Goal: Navigation & Orientation: Find specific page/section

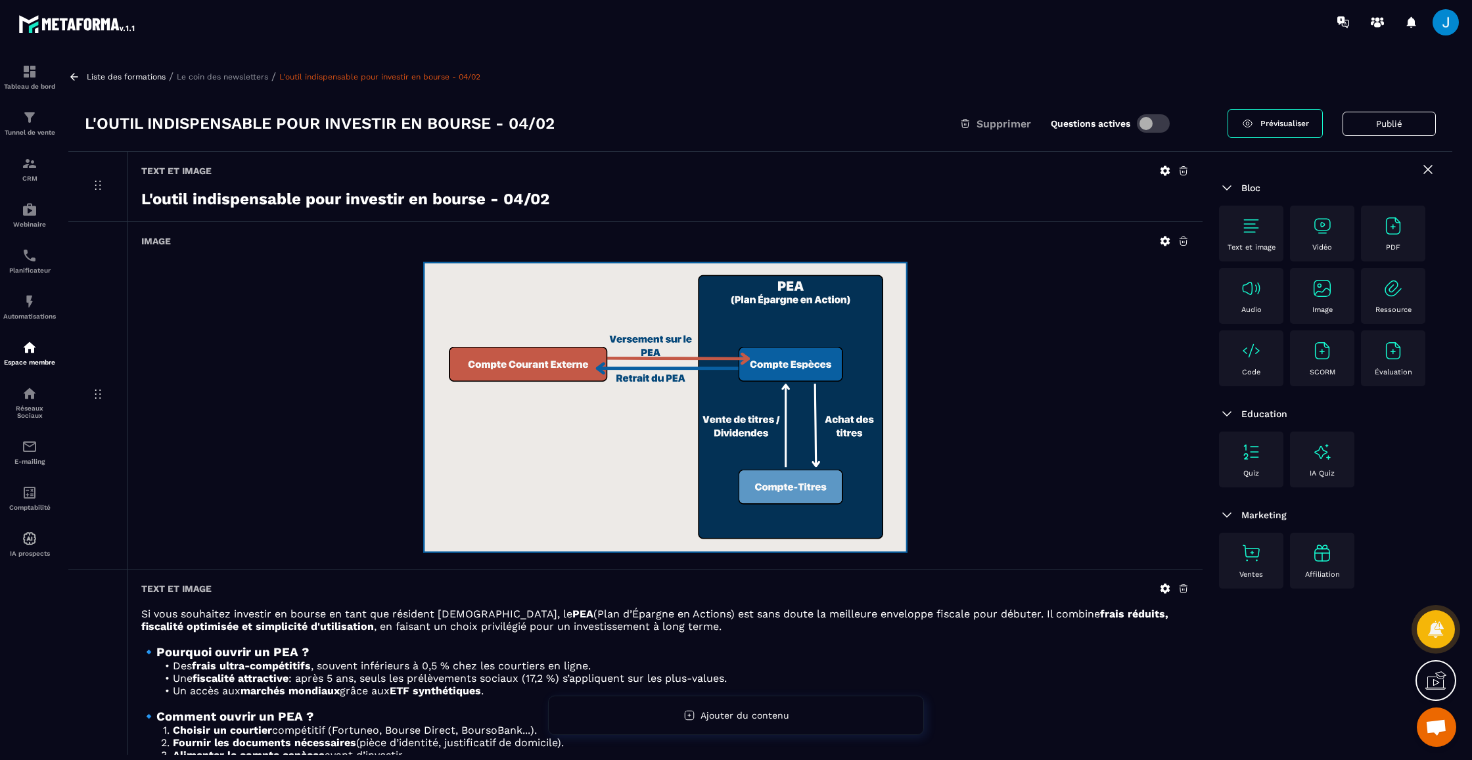
scroll to position [327, 0]
click at [31, 168] on img at bounding box center [30, 164] width 16 height 16
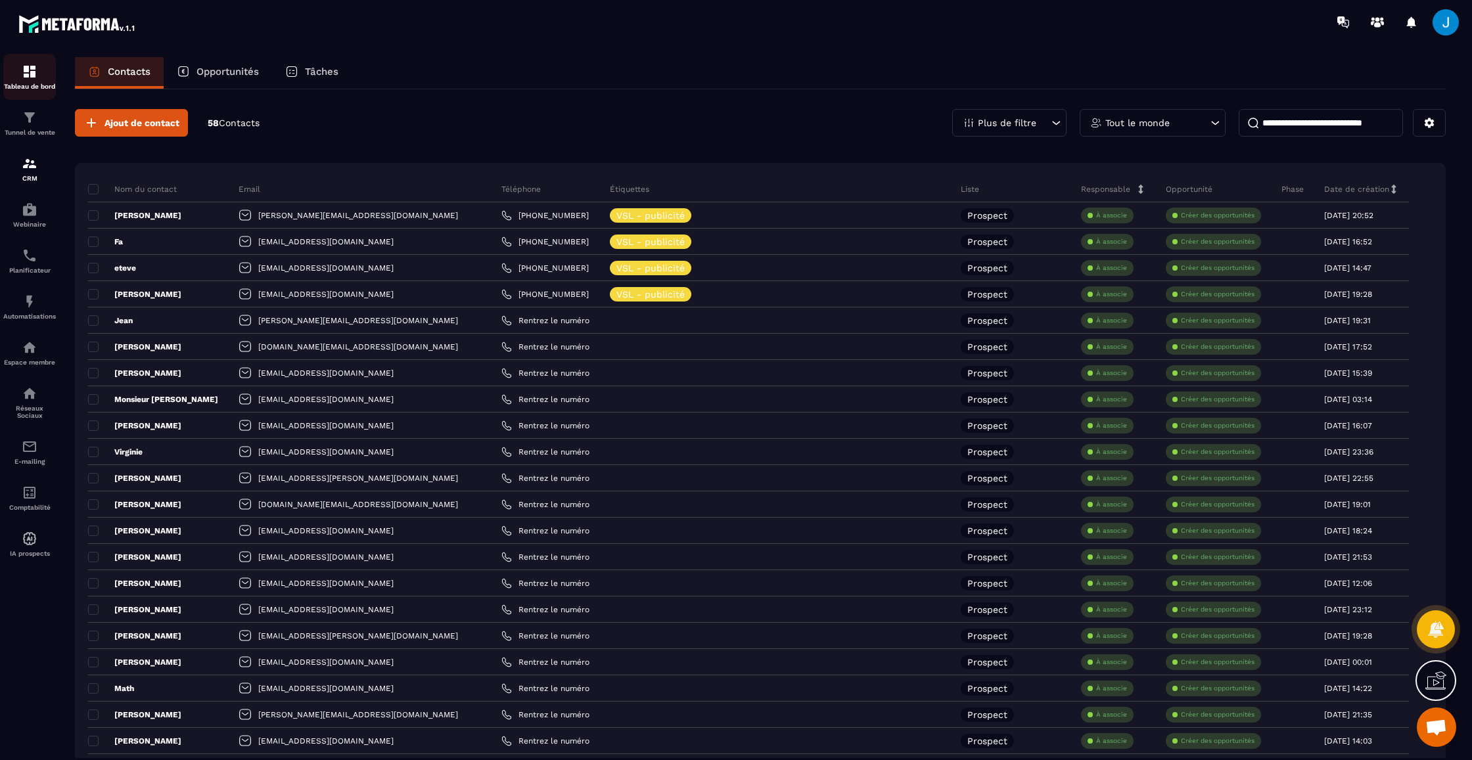
click at [33, 86] on p "Tableau de bord" at bounding box center [29, 86] width 53 height 7
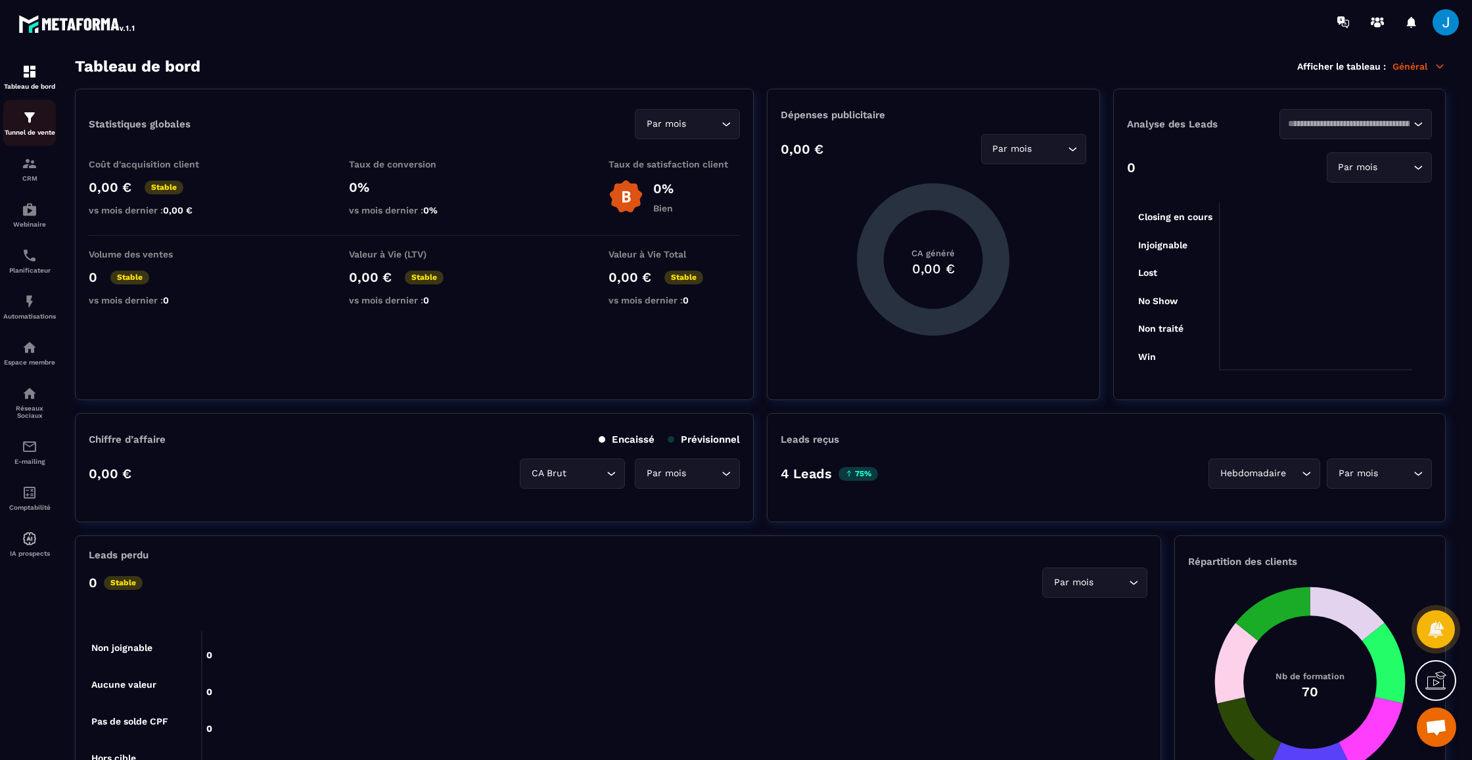
click at [32, 132] on p "Tunnel de vente" at bounding box center [29, 132] width 53 height 7
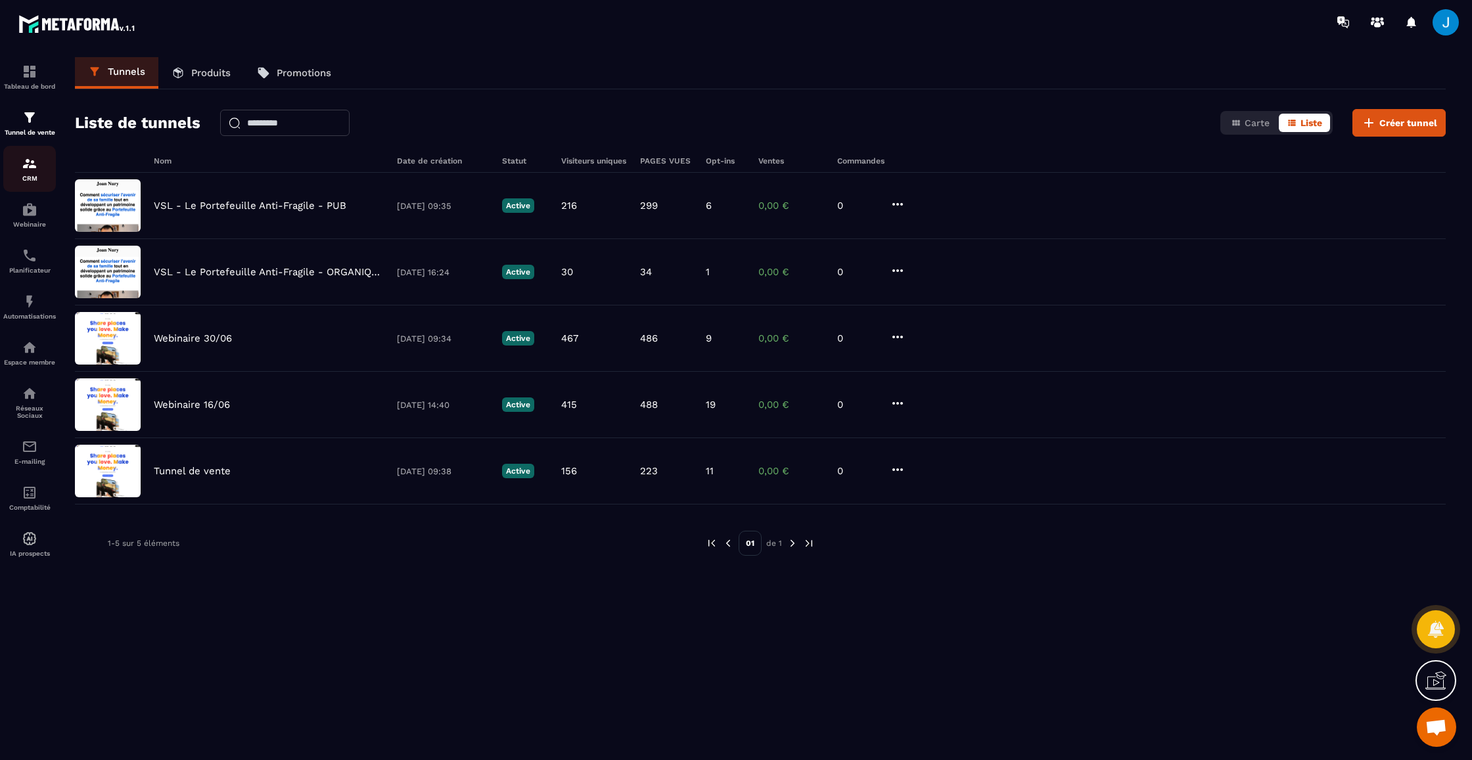
click at [27, 168] on img at bounding box center [30, 164] width 16 height 16
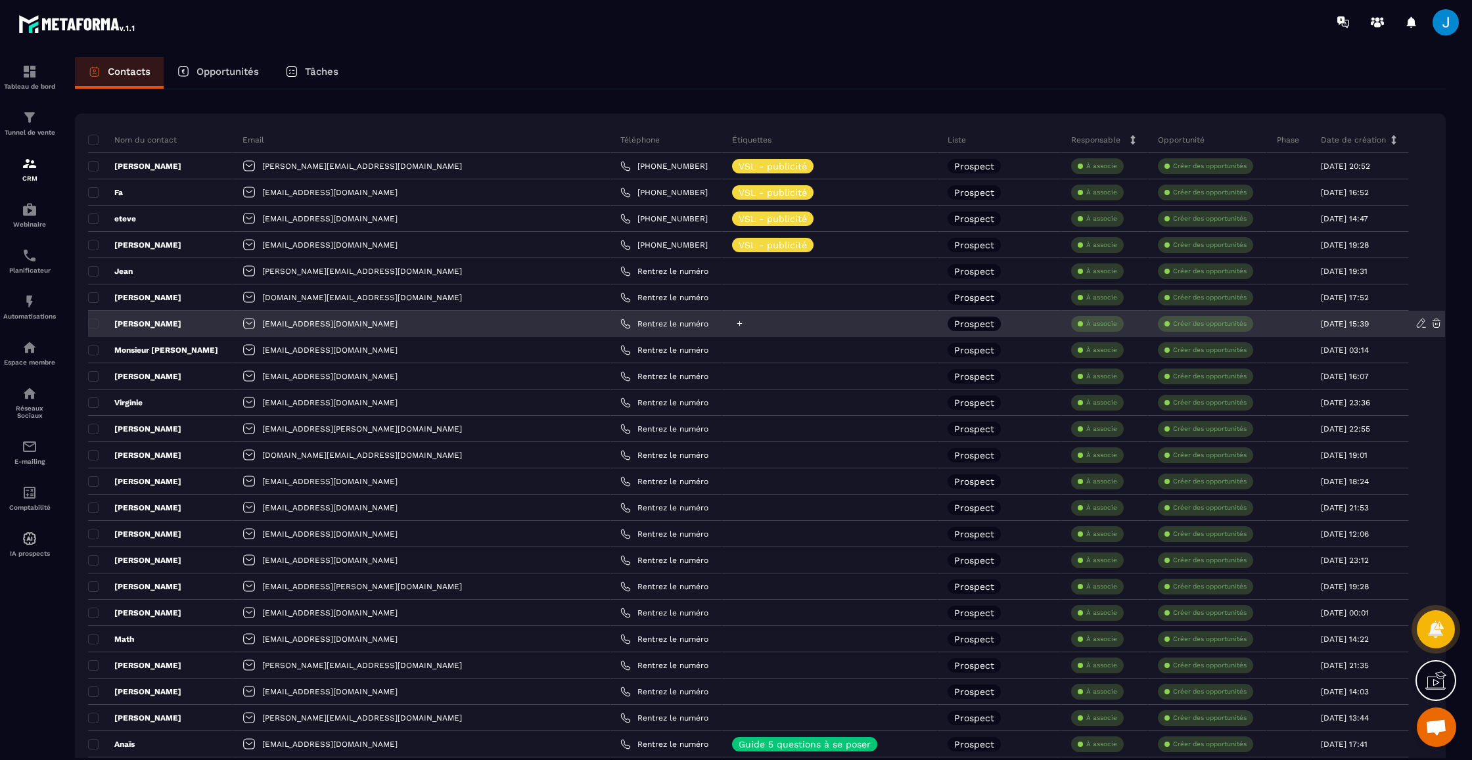
scroll to position [30, 0]
